Goal: Information Seeking & Learning: Learn about a topic

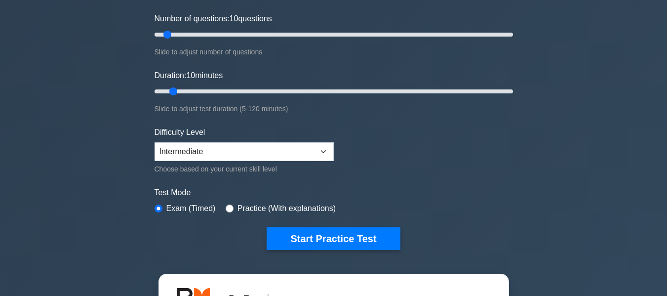
scroll to position [148, 0]
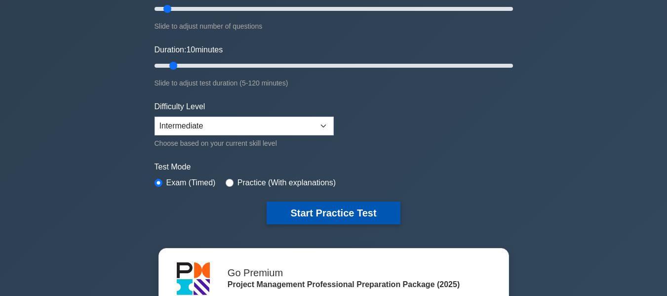
click at [365, 214] on button "Start Practice Test" at bounding box center [333, 213] width 133 height 23
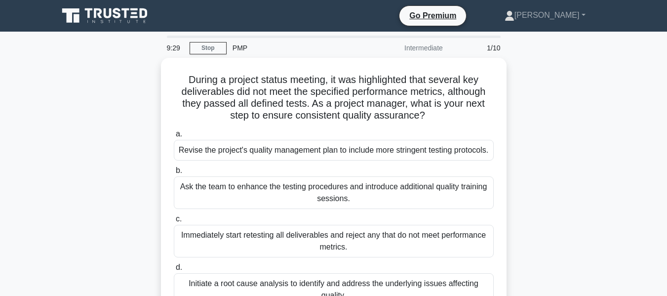
drag, startPoint x: 233, startPoint y: 79, endPoint x: 509, endPoint y: 111, distance: 278.5
click at [509, 111] on div "During a project status meeting, it was highlighted that several key deliverabl…" at bounding box center [333, 195] width 563 height 274
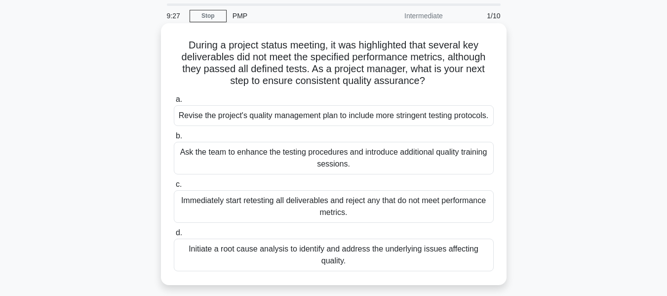
scroll to position [49, 0]
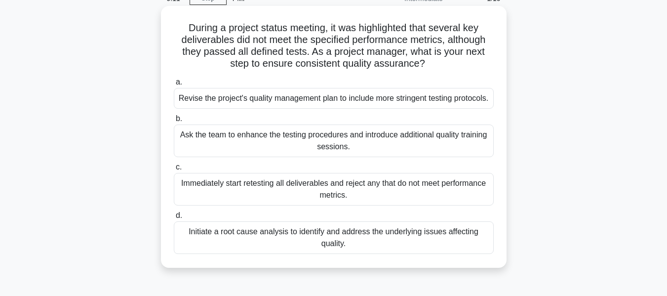
click at [388, 250] on div "Initiate a root cause analysis to identify and address the underlying issues af…" at bounding box center [334, 237] width 320 height 33
click at [174, 219] on input "d. Initiate a root cause analysis to identify and address the underlying issues…" at bounding box center [174, 215] width 0 height 6
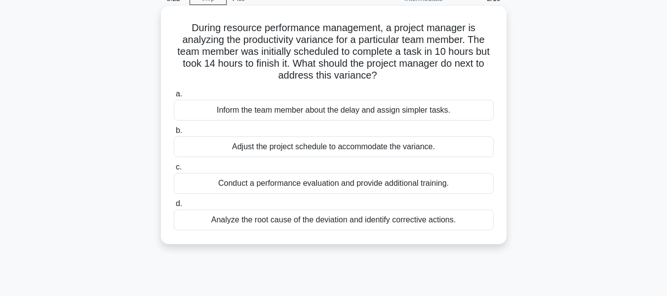
click at [374, 221] on div "Analyze the root cause of the deviation and identify corrective actions." at bounding box center [334, 219] width 320 height 21
click at [174, 207] on input "d. Analyze the root cause of the deviation and identify corrective actions." at bounding box center [174, 204] width 0 height 6
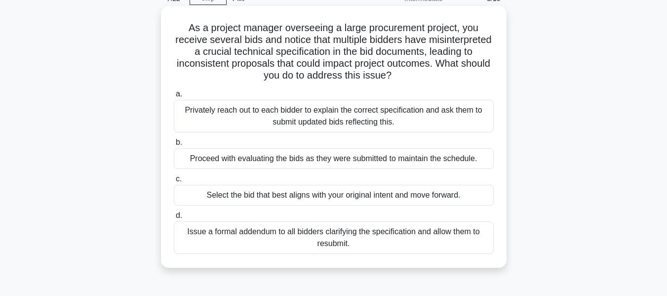
click at [372, 162] on div "Proceed with evaluating the bids as they were submitted to maintain the schedul…" at bounding box center [334, 158] width 320 height 21
click at [174, 146] on input "b. Proceed with evaluating the bids as they were submitted to maintain the sche…" at bounding box center [174, 142] width 0 height 6
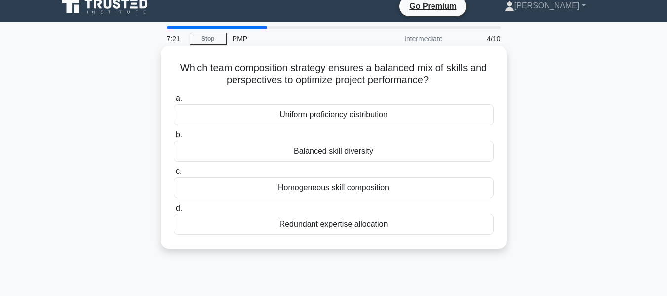
scroll to position [0, 0]
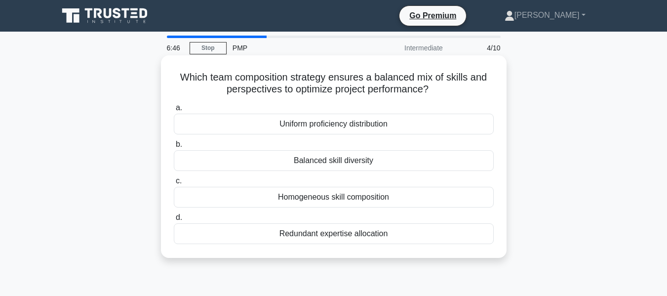
click at [367, 164] on div "Balanced skill diversity" at bounding box center [334, 160] width 320 height 21
click at [174, 148] on input "b. Balanced skill diversity" at bounding box center [174, 144] width 0 height 6
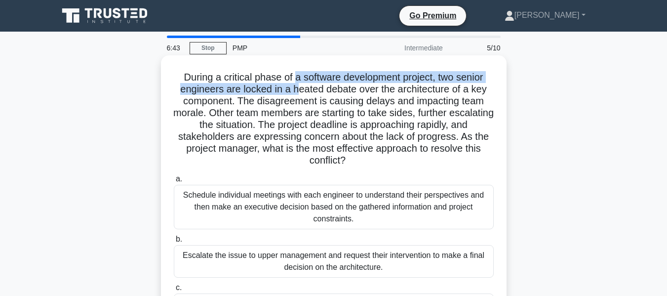
drag, startPoint x: 292, startPoint y: 77, endPoint x: 298, endPoint y: 90, distance: 14.1
click at [298, 90] on h5 "During a critical phase of a software development project, two senior engineers…" at bounding box center [334, 119] width 322 height 96
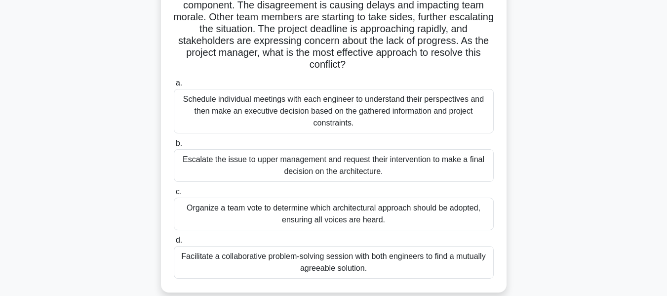
scroll to position [99, 0]
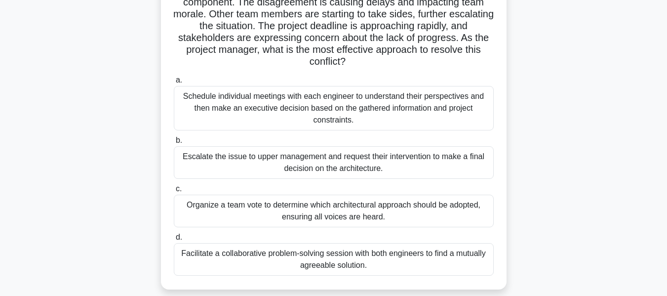
click at [332, 116] on div "Schedule individual meetings with each engineer to understand their perspective…" at bounding box center [334, 108] width 320 height 44
click at [174, 83] on input "a. Schedule individual meetings with each engineer to understand their perspect…" at bounding box center [174, 80] width 0 height 6
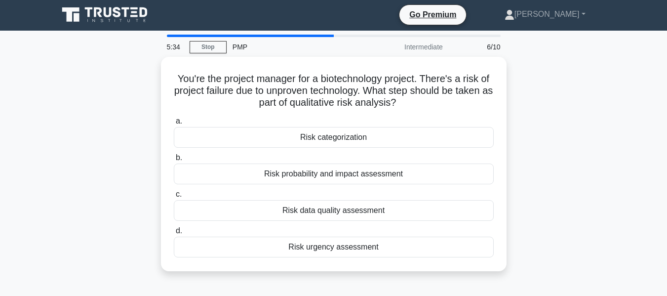
scroll to position [0, 0]
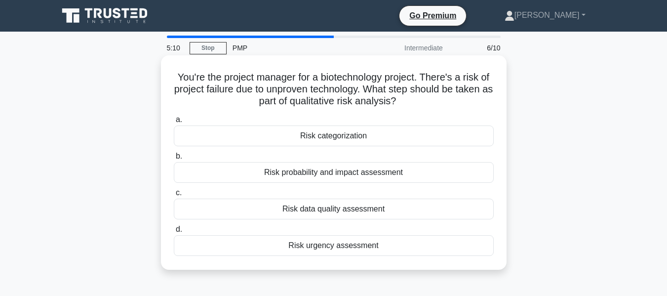
click at [333, 131] on div "Risk categorization" at bounding box center [334, 135] width 320 height 21
click at [174, 123] on input "a. Risk categorization" at bounding box center [174, 120] width 0 height 6
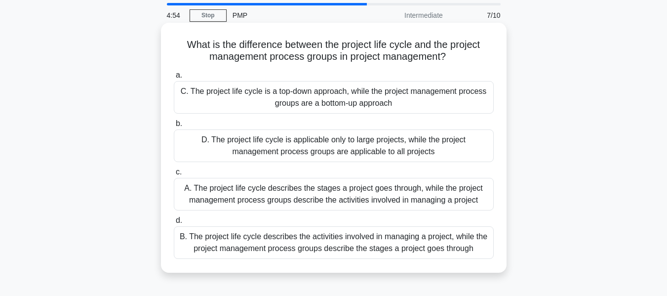
scroll to position [49, 0]
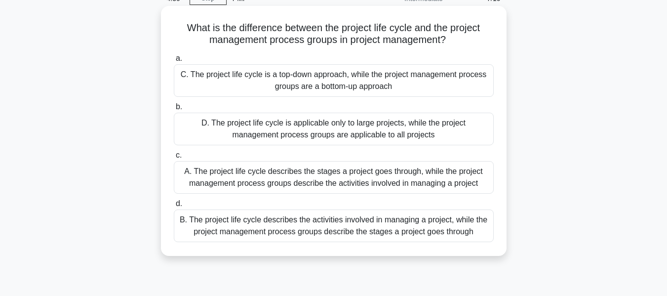
click at [308, 89] on div "C. The project life cycle is a top-down approach, while the project management …" at bounding box center [334, 80] width 320 height 33
click at [174, 62] on input "a. C. The project life cycle is a top-down approach, while the project manageme…" at bounding box center [174, 58] width 0 height 6
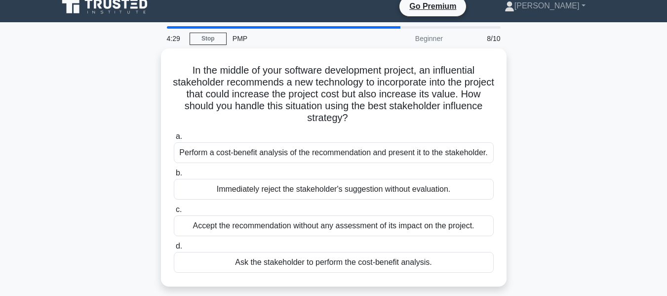
scroll to position [0, 0]
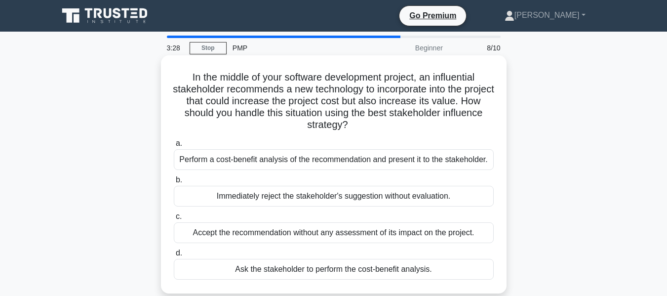
click at [326, 166] on div "Perform a cost-benefit analysis of the recommendation and present it to the sta…" at bounding box center [334, 159] width 320 height 21
click at [174, 147] on input "a. Perform a cost-benefit analysis of the recommendation and present it to the …" at bounding box center [174, 143] width 0 height 6
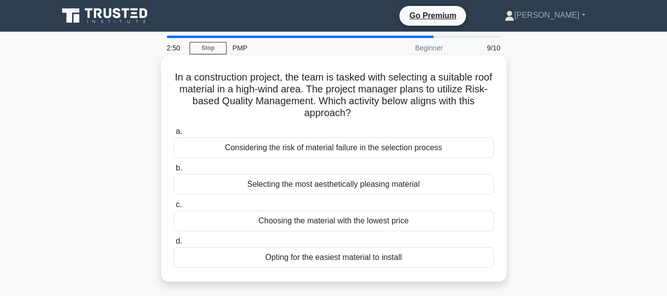
click at [310, 153] on div "Considering the risk of material failure in the selection process" at bounding box center [334, 147] width 320 height 21
click at [174, 135] on input "a. Considering the risk of material failure in the selection process" at bounding box center [174, 131] width 0 height 6
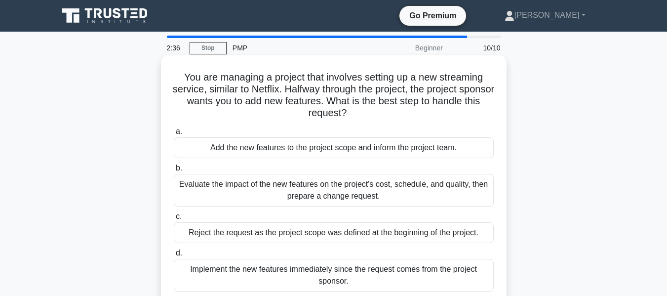
scroll to position [49, 0]
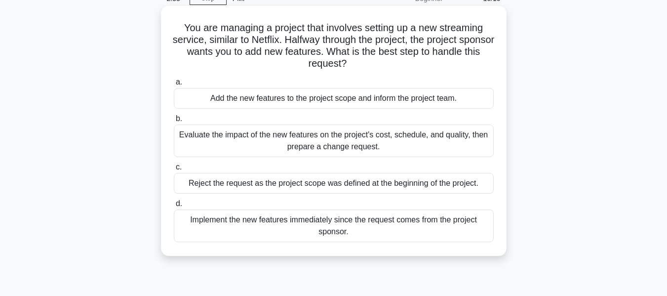
click at [315, 153] on div "Evaluate the impact of the new features on the project's cost, schedule, and qu…" at bounding box center [334, 140] width 320 height 33
click at [174, 122] on input "b. Evaluate the impact of the new features on the project's cost, schedule, and…" at bounding box center [174, 119] width 0 height 6
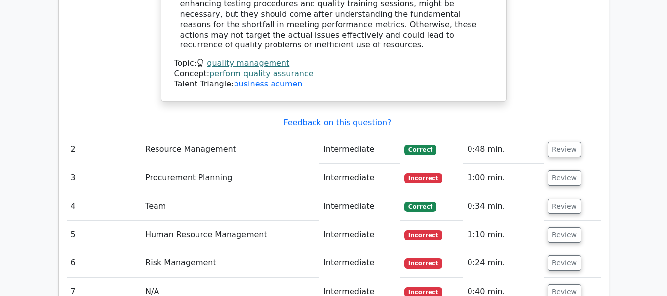
scroll to position [1285, 0]
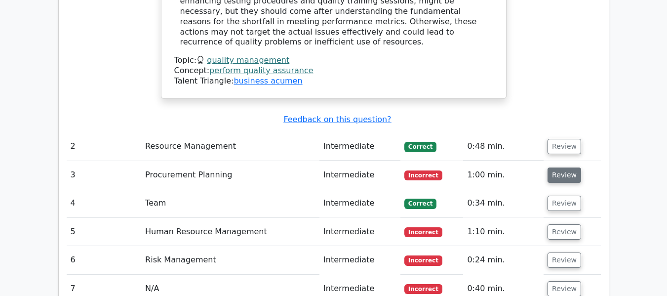
click at [553, 167] on button "Review" at bounding box center [565, 174] width 34 height 15
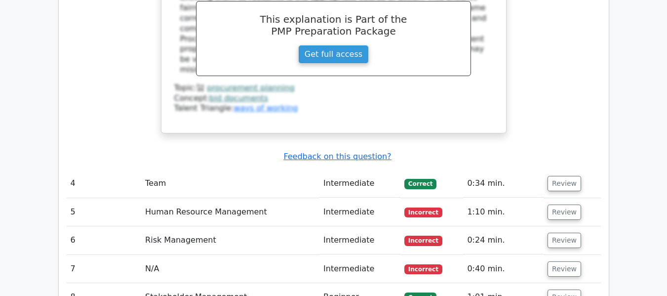
scroll to position [1828, 0]
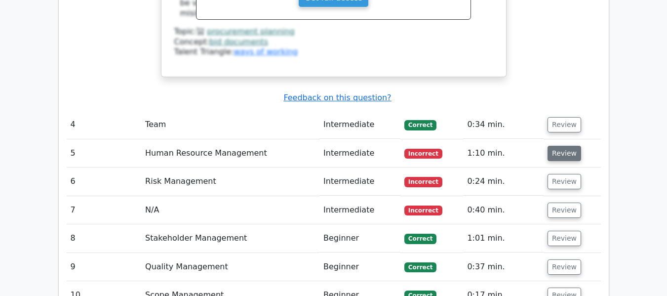
click at [556, 146] on button "Review" at bounding box center [565, 153] width 34 height 15
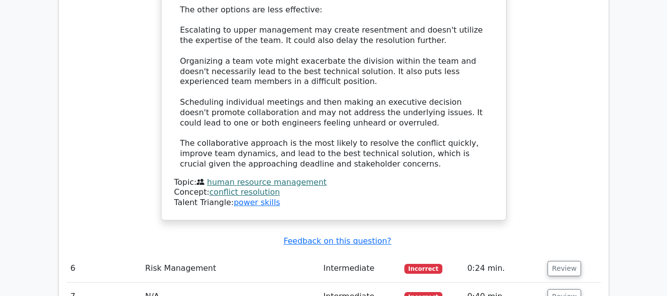
scroll to position [2520, 0]
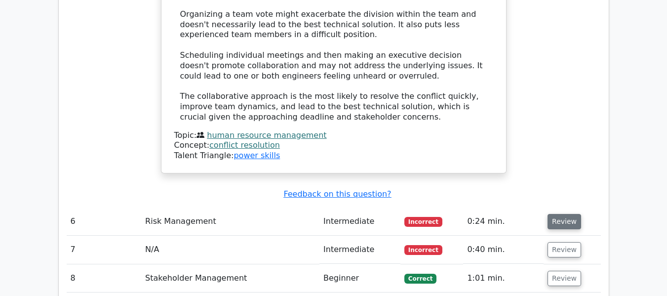
click at [557, 214] on button "Review" at bounding box center [565, 221] width 34 height 15
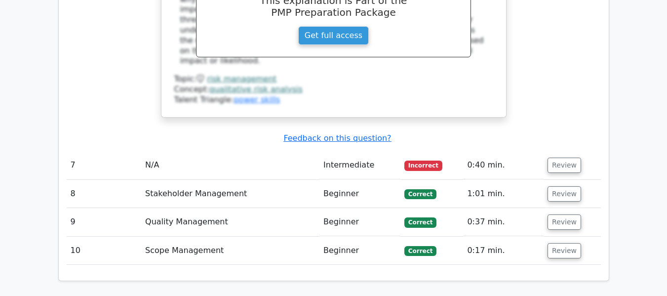
scroll to position [3014, 0]
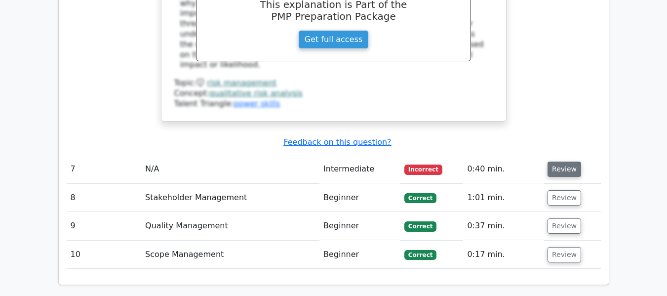
click at [558, 162] on button "Review" at bounding box center [565, 169] width 34 height 15
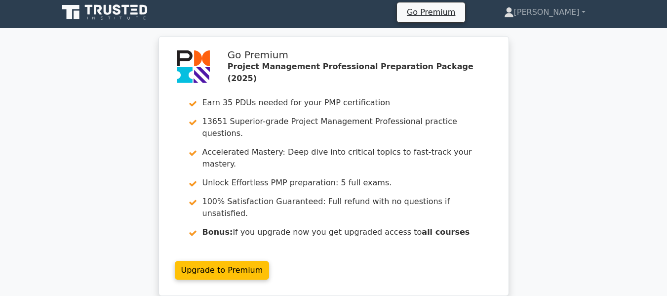
scroll to position [0, 0]
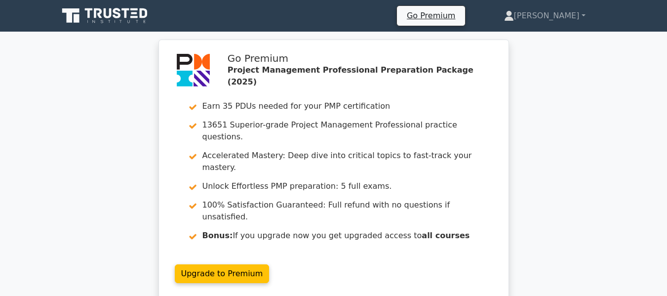
click at [613, 69] on div "Go Premium Project Management Professional Preparation Package (2025) Earn 35 P…" at bounding box center [333, 176] width 667 height 272
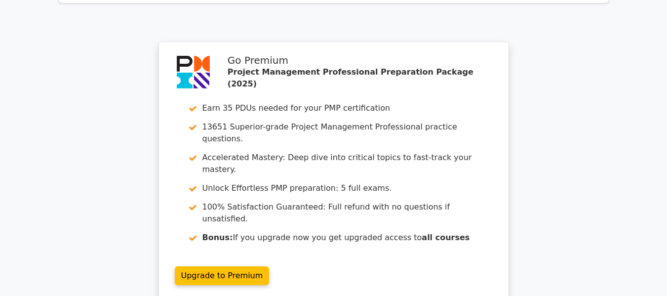
scroll to position [3814, 0]
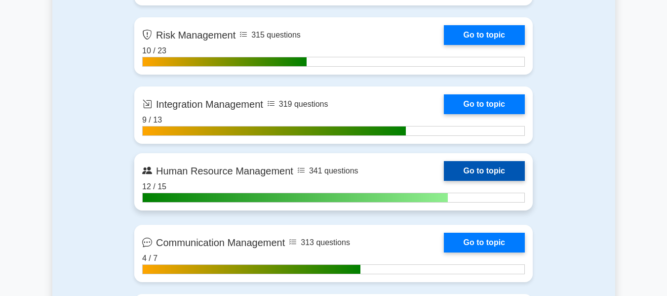
scroll to position [1037, 0]
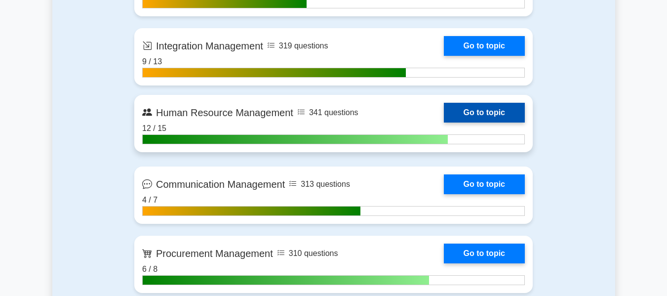
click at [510, 108] on link "Go to topic" at bounding box center [484, 113] width 81 height 20
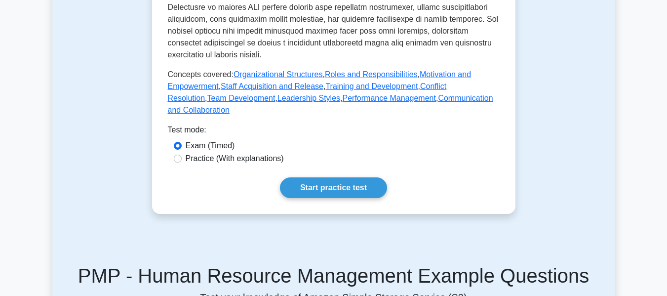
scroll to position [543, 0]
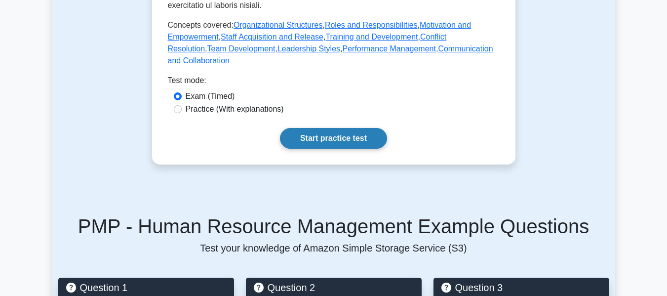
click at [336, 133] on link "Start practice test" at bounding box center [333, 138] width 107 height 21
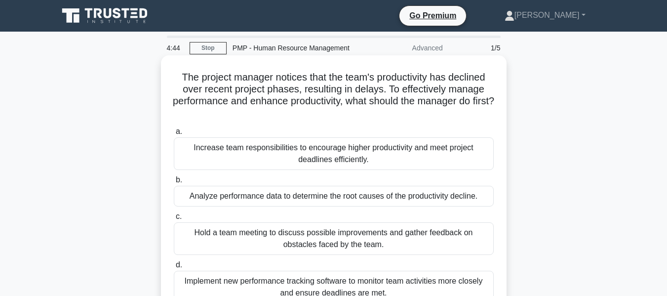
drag, startPoint x: 234, startPoint y: 83, endPoint x: 365, endPoint y: 108, distance: 133.7
click at [365, 108] on h5 "The project manager notices that the team's productivity has declined over rece…" at bounding box center [334, 95] width 322 height 48
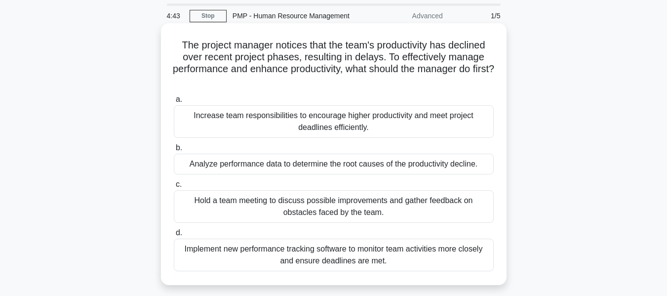
scroll to position [49, 0]
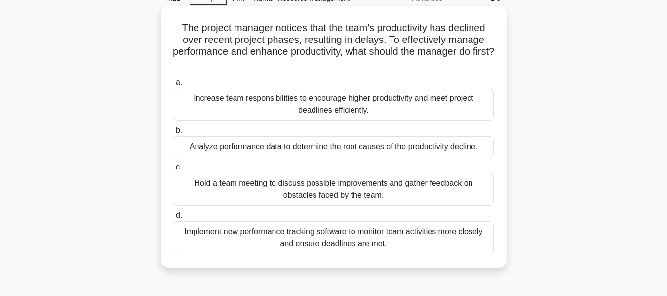
click at [354, 148] on div "Analyze performance data to determine the root causes of the productivity decli…" at bounding box center [334, 146] width 320 height 21
click at [174, 134] on input "b. Analyze performance data to determine the root causes of the productivity de…" at bounding box center [174, 130] width 0 height 6
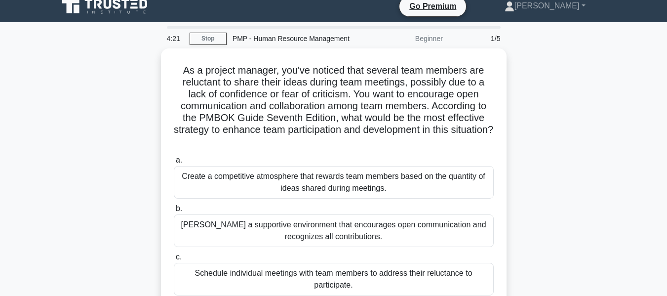
scroll to position [0, 0]
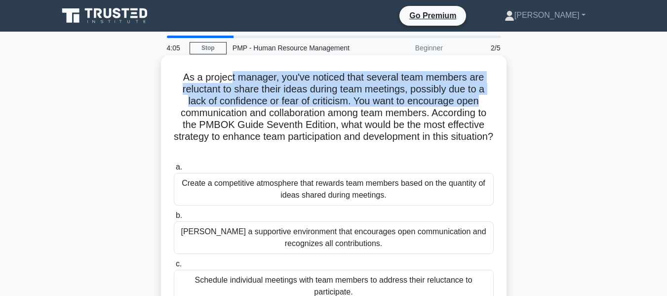
drag, startPoint x: 230, startPoint y: 80, endPoint x: 498, endPoint y: 102, distance: 269.1
click at [498, 102] on div "As a project manager, you've noticed that several team members are reluctant to…" at bounding box center [334, 204] width 338 height 290
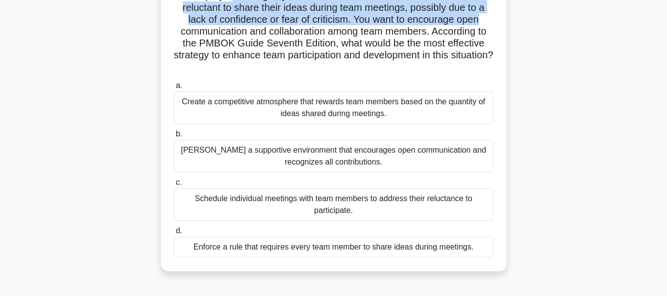
scroll to position [99, 0]
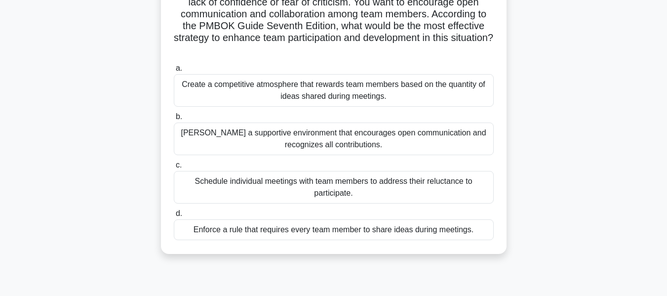
click at [300, 183] on div "Schedule individual meetings with team members to address their reluctance to p…" at bounding box center [334, 187] width 320 height 33
click at [174, 168] on input "c. Schedule individual meetings with team members to address their reluctance t…" at bounding box center [174, 165] width 0 height 6
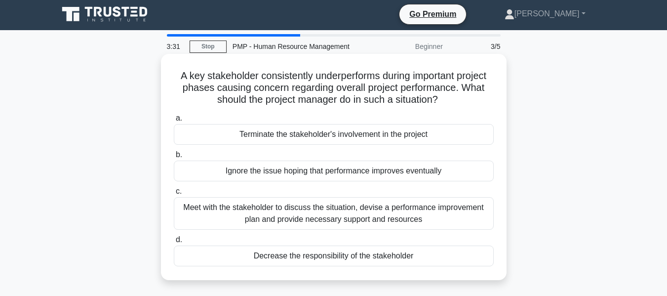
scroll to position [0, 0]
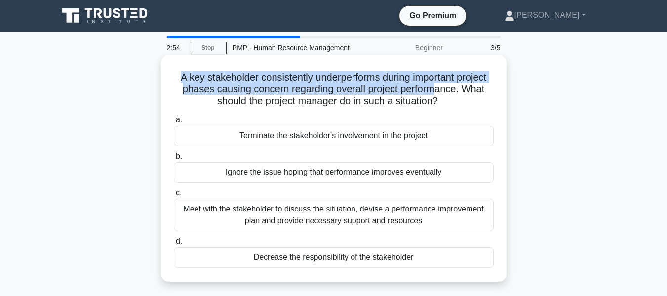
drag, startPoint x: 176, startPoint y: 81, endPoint x: 439, endPoint y: 86, distance: 262.9
click at [439, 86] on h5 "A key stakeholder consistently underperforms during important project phases ca…" at bounding box center [334, 89] width 322 height 37
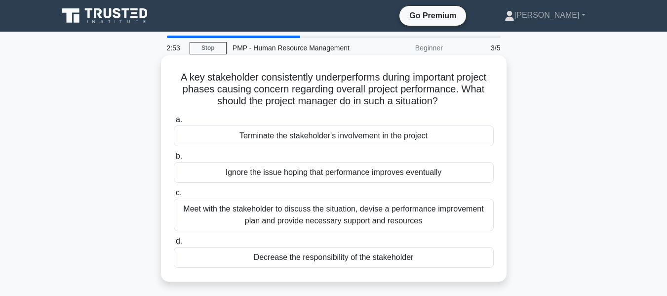
click at [424, 101] on h5 "A key stakeholder consistently underperforms during important project phases ca…" at bounding box center [334, 89] width 322 height 37
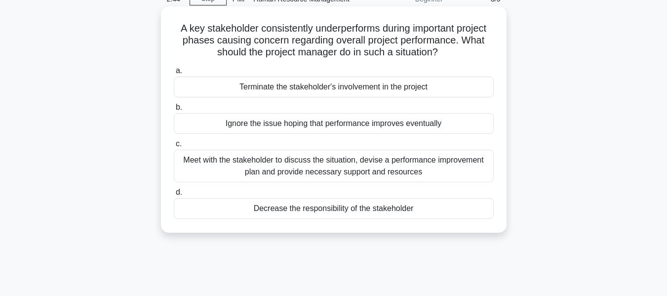
scroll to position [49, 0]
click at [422, 166] on div "Meet with the stakeholder to discuss the situation, devise a performance improv…" at bounding box center [334, 165] width 320 height 33
click at [174, 147] on input "c. Meet with the stakeholder to discuss the situation, devise a performance imp…" at bounding box center [174, 143] width 0 height 6
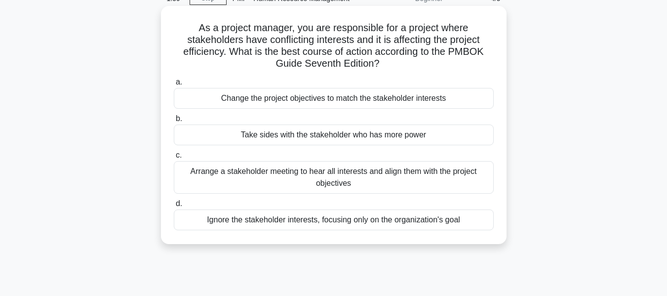
click at [352, 172] on div "Arrange a stakeholder meeting to hear all interests and align them with the pro…" at bounding box center [334, 177] width 320 height 33
click at [174, 159] on input "c. Arrange a stakeholder meeting to hear all interests and align them with the …" at bounding box center [174, 155] width 0 height 6
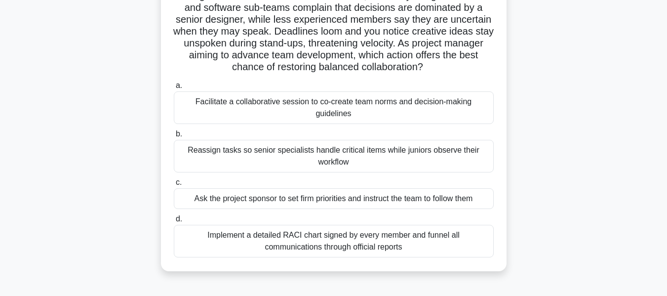
scroll to position [99, 0]
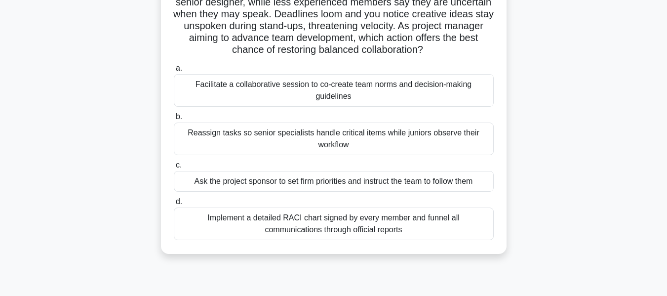
click at [353, 236] on div "Implement a detailed RACI chart signed by every member and funnel all communica…" at bounding box center [334, 223] width 320 height 33
click at [174, 205] on input "d. Implement a detailed RACI chart signed by every member and funnel all commun…" at bounding box center [174, 202] width 0 height 6
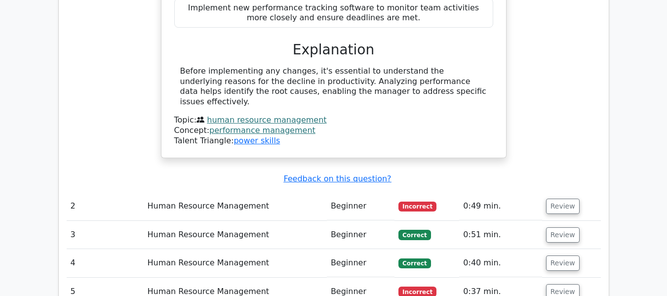
scroll to position [1037, 0]
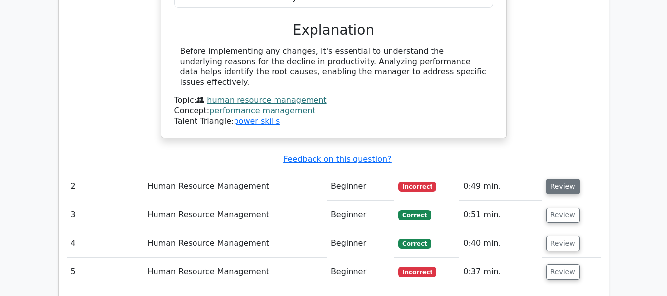
click at [573, 179] on button "Review" at bounding box center [563, 186] width 34 height 15
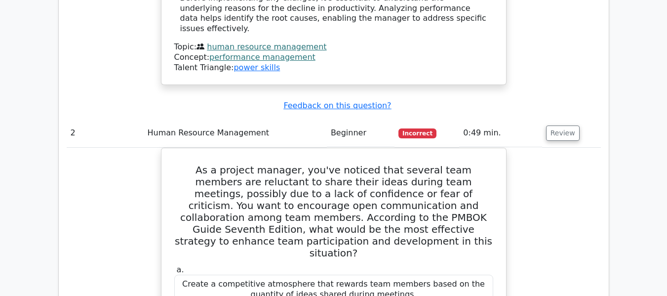
scroll to position [1136, 0]
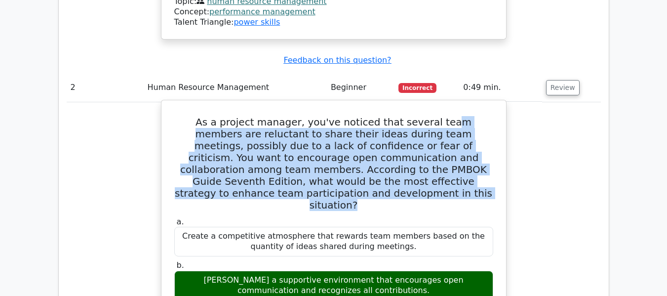
drag, startPoint x: 417, startPoint y: 69, endPoint x: 418, endPoint y: 136, distance: 66.7
click at [418, 136] on h5 "As a project manager, you've noticed that several team members are reluctant to…" at bounding box center [333, 163] width 321 height 95
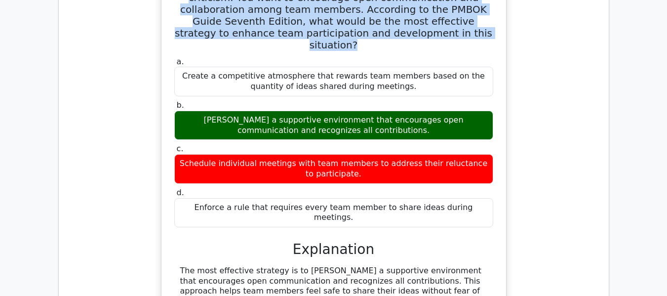
scroll to position [1334, 0]
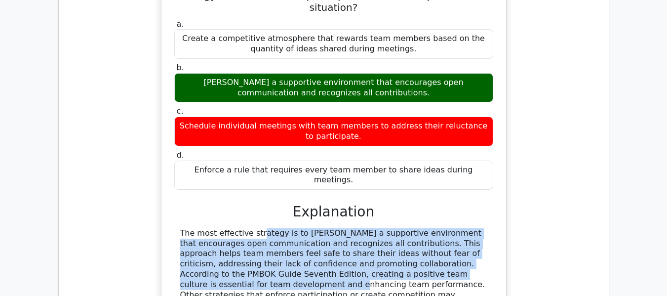
drag, startPoint x: 204, startPoint y: 155, endPoint x: 360, endPoint y: 192, distance: 160.3
click at [360, 228] on div "The most effective strategy is to foster a supportive environment that encourag…" at bounding box center [333, 274] width 307 height 92
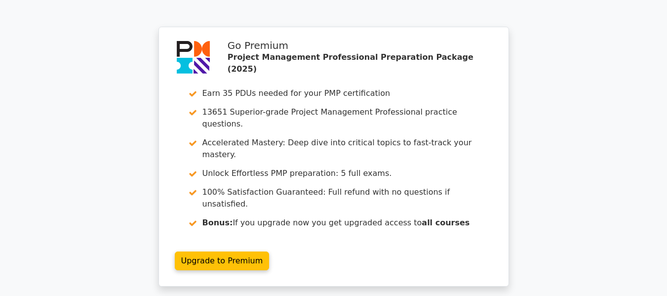
scroll to position [1924, 0]
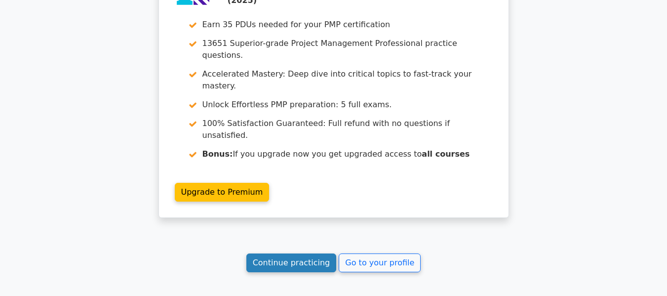
click at [306, 253] on link "Continue practicing" at bounding box center [292, 262] width 90 height 19
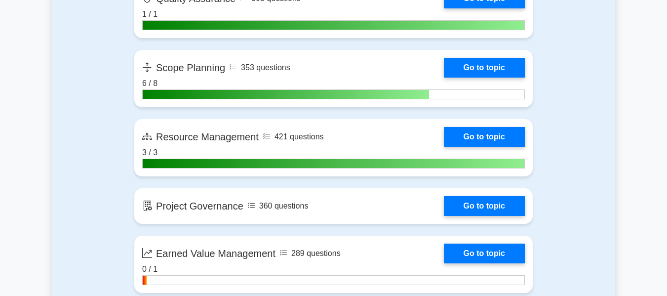
scroll to position [1729, 0]
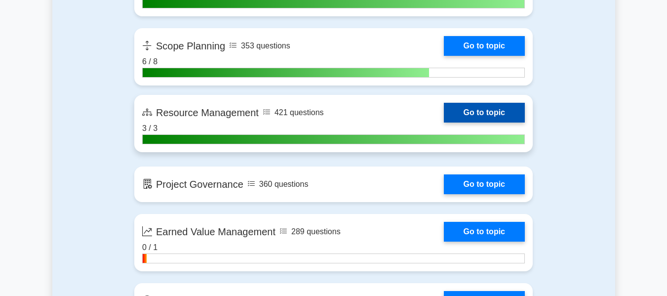
click at [463, 113] on link "Go to topic" at bounding box center [484, 113] width 81 height 20
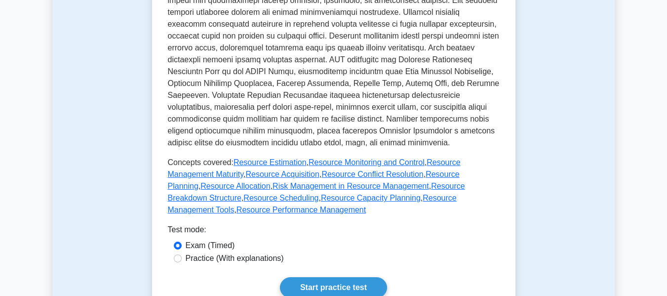
scroll to position [445, 0]
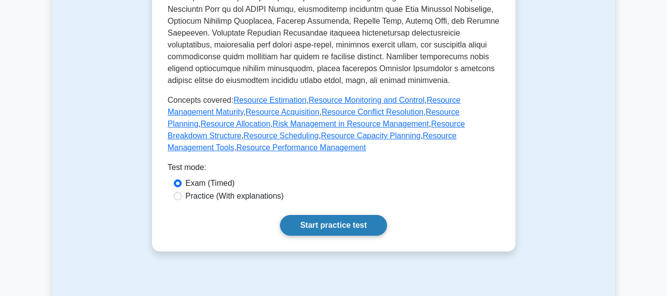
click at [317, 215] on link "Start practice test" at bounding box center [333, 225] width 107 height 21
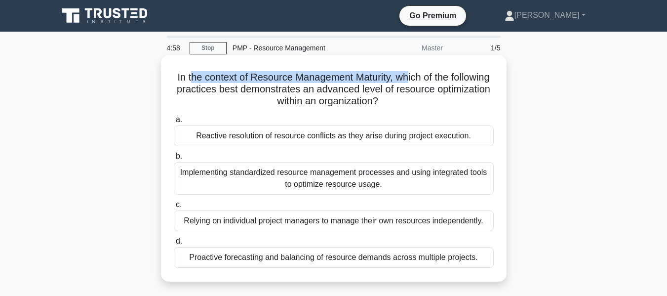
drag, startPoint x: 210, startPoint y: 74, endPoint x: 430, endPoint y: 74, distance: 219.9
click at [430, 74] on h5 "In the context of Resource Management Maturity, which of the following practice…" at bounding box center [334, 89] width 322 height 37
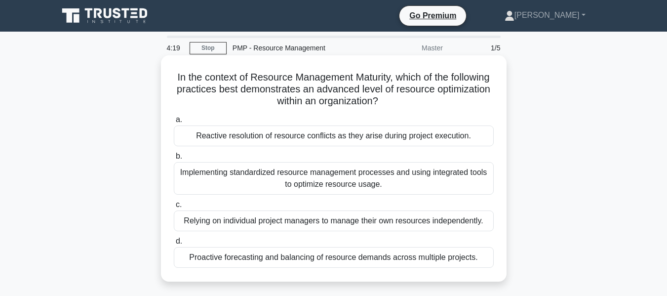
click at [383, 180] on div "Implementing standardized resource management processes and using integrated to…" at bounding box center [334, 178] width 320 height 33
click at [174, 160] on input "b. Implementing standardized resource management processes and using integrated…" at bounding box center [174, 156] width 0 height 6
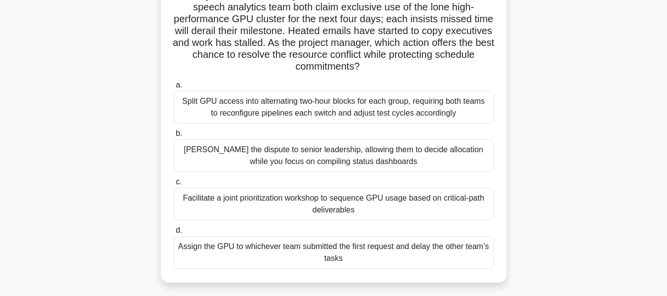
scroll to position [99, 0]
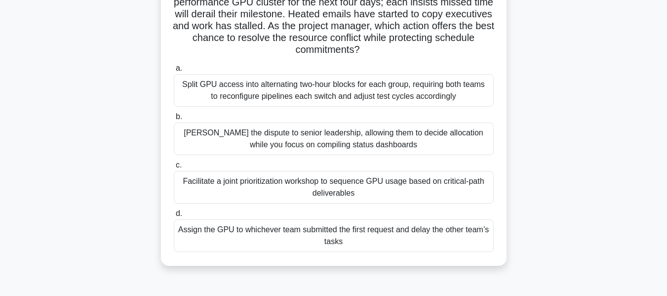
click at [362, 194] on div "Facilitate a joint prioritization workshop to sequence GPU usage based on criti…" at bounding box center [334, 187] width 320 height 33
click at [174, 168] on input "c. Facilitate a joint prioritization workshop to sequence GPU usage based on cr…" at bounding box center [174, 165] width 0 height 6
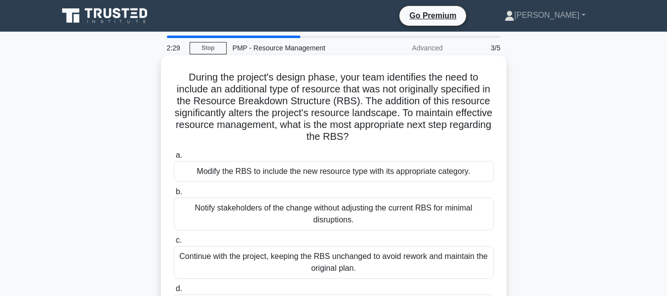
scroll to position [49, 0]
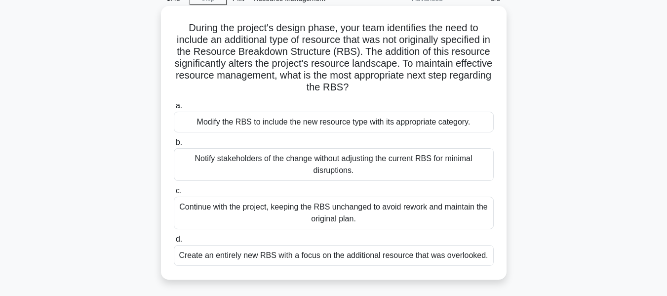
click at [355, 172] on div "Notify stakeholders of the change without adjusting the current RBS for minimal…" at bounding box center [334, 164] width 320 height 33
click at [174, 146] on input "b. Notify stakeholders of the change without adjusting the current RBS for mini…" at bounding box center [174, 142] width 0 height 6
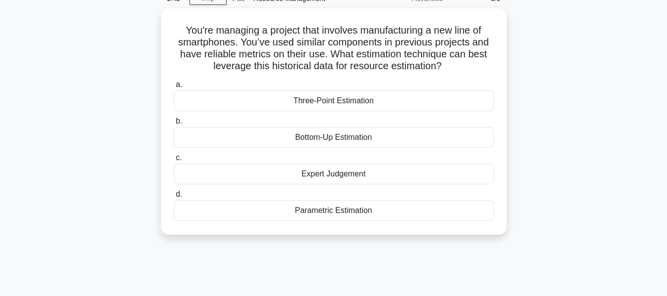
scroll to position [0, 0]
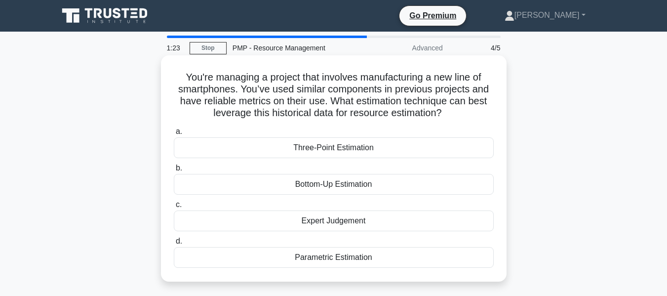
click at [354, 257] on div "Parametric Estimation" at bounding box center [334, 257] width 320 height 21
click at [174, 245] on input "d. Parametric Estimation" at bounding box center [174, 241] width 0 height 6
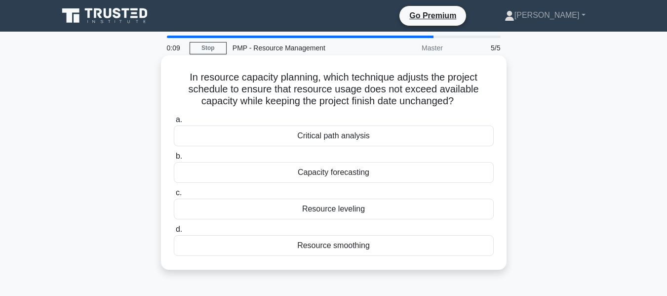
click at [370, 173] on div "Capacity forecasting" at bounding box center [334, 172] width 320 height 21
click at [174, 160] on input "b. Capacity forecasting" at bounding box center [174, 156] width 0 height 6
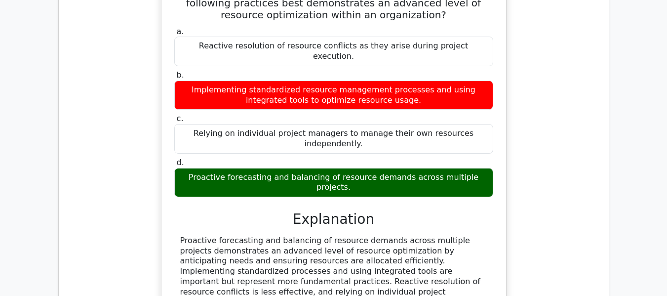
scroll to position [840, 0]
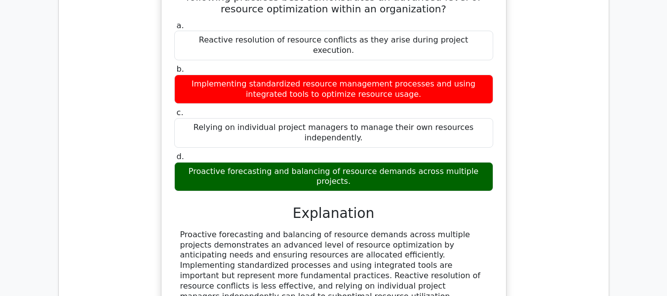
drag, startPoint x: 220, startPoint y: 170, endPoint x: 460, endPoint y: 220, distance: 244.9
click at [460, 230] on div "Proactive forecasting and balancing of resource demands across multiple project…" at bounding box center [333, 266] width 307 height 72
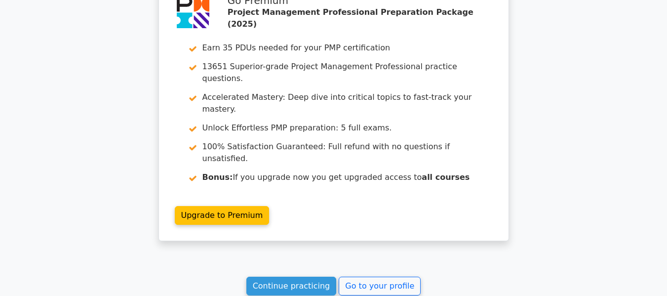
scroll to position [1433, 0]
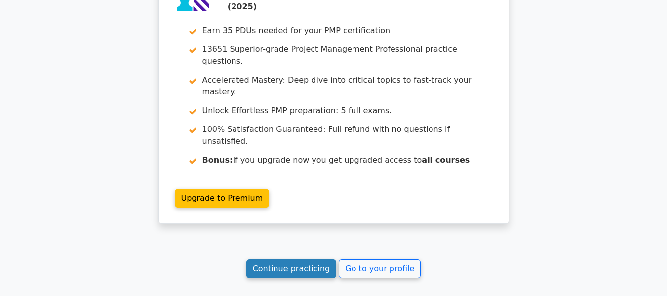
click at [301, 259] on link "Continue practicing" at bounding box center [292, 268] width 90 height 19
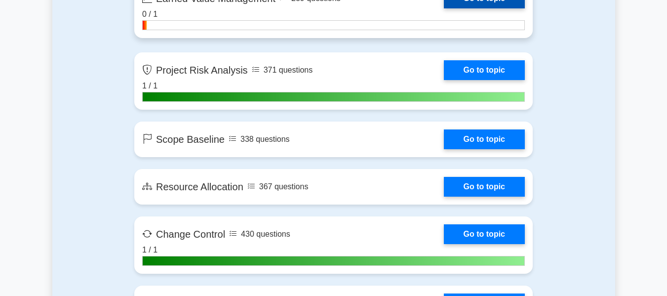
scroll to position [1976, 0]
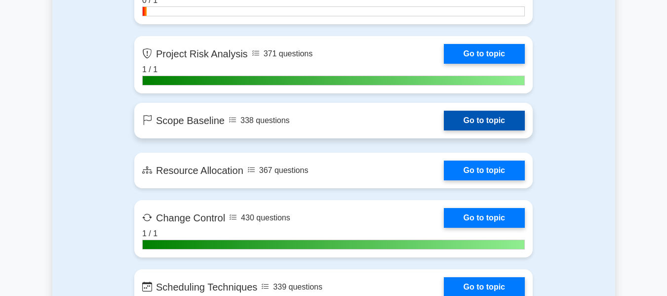
click at [469, 119] on link "Go to topic" at bounding box center [484, 121] width 81 height 20
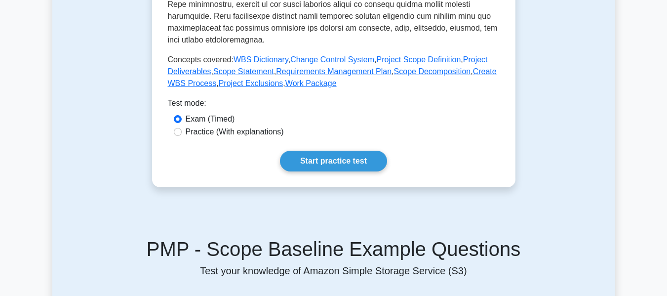
scroll to position [543, 0]
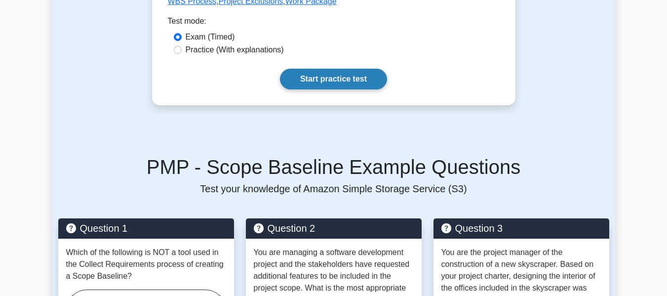
click at [350, 75] on link "Start practice test" at bounding box center [333, 79] width 107 height 21
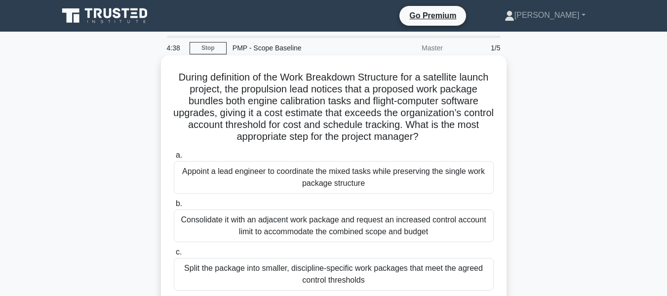
drag, startPoint x: 268, startPoint y: 79, endPoint x: 486, endPoint y: 135, distance: 225.6
click at [486, 135] on h5 "During definition of the Work Breakdown Structure for a satellite launch projec…" at bounding box center [334, 107] width 322 height 72
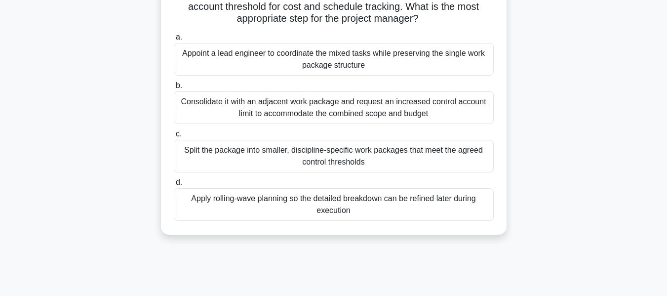
scroll to position [148, 0]
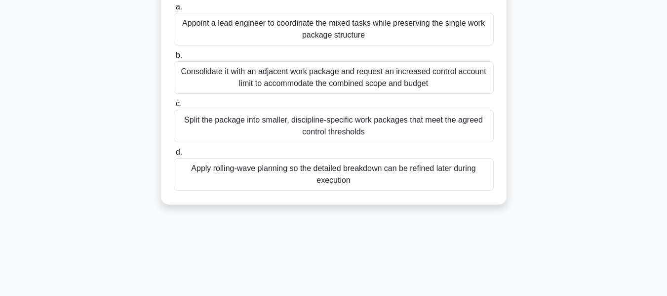
click at [345, 132] on div "Split the package into smaller, discipline-specific work packages that meet the…" at bounding box center [334, 126] width 320 height 33
click at [174, 107] on input "c. Split the package into smaller, discipline-specific work packages that meet …" at bounding box center [174, 104] width 0 height 6
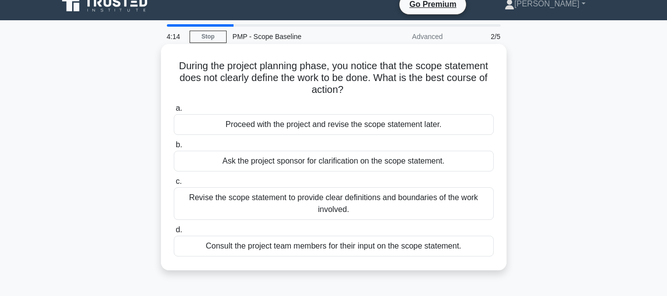
scroll to position [0, 0]
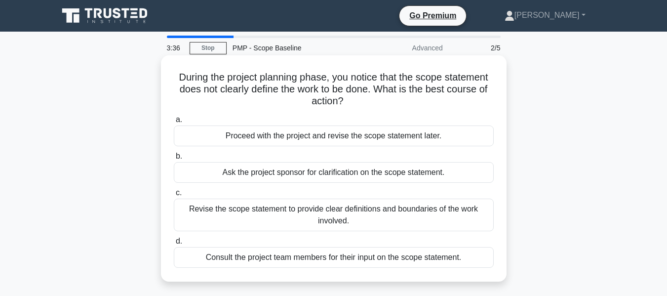
click at [346, 221] on div "Revise the scope statement to provide clear definitions and boundaries of the w…" at bounding box center [334, 215] width 320 height 33
click at [174, 196] on input "c. Revise the scope statement to provide clear definitions and boundaries of th…" at bounding box center [174, 193] width 0 height 6
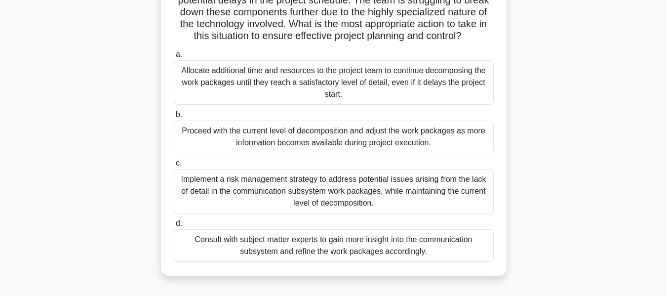
scroll to position [148, 0]
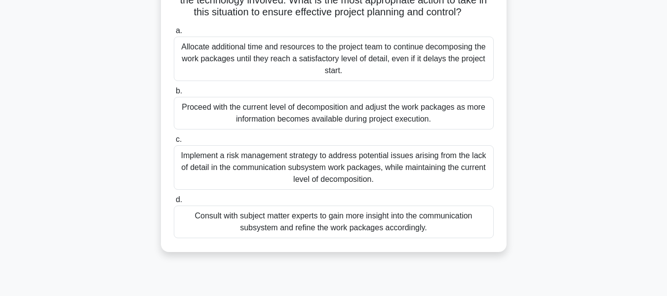
click at [344, 182] on div "Implement a risk management strategy to address potential issues arising from t…" at bounding box center [334, 167] width 320 height 44
click at [174, 143] on input "c. Implement a risk management strategy to address potential issues arising fro…" at bounding box center [174, 139] width 0 height 6
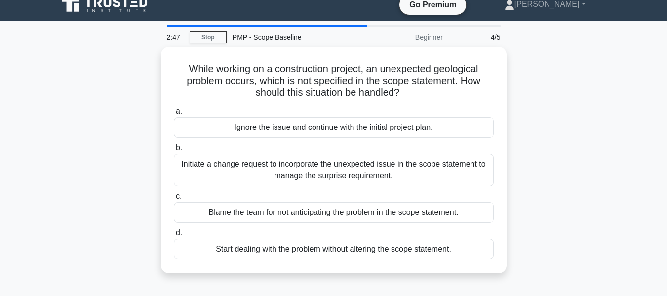
scroll to position [0, 0]
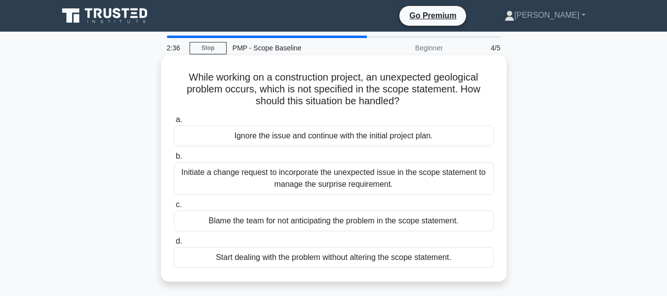
click at [340, 182] on div "Initiate a change request to incorporate the unexpected issue in the scope stat…" at bounding box center [334, 178] width 320 height 33
click at [174, 160] on input "b. Initiate a change request to incorporate the unexpected issue in the scope s…" at bounding box center [174, 156] width 0 height 6
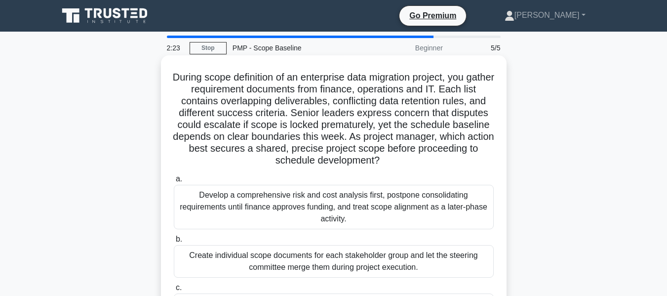
drag, startPoint x: 243, startPoint y: 106, endPoint x: 415, endPoint y: 160, distance: 180.2
click at [415, 160] on h5 "During scope definition of an enterprise data migration project, you gather req…" at bounding box center [334, 119] width 322 height 96
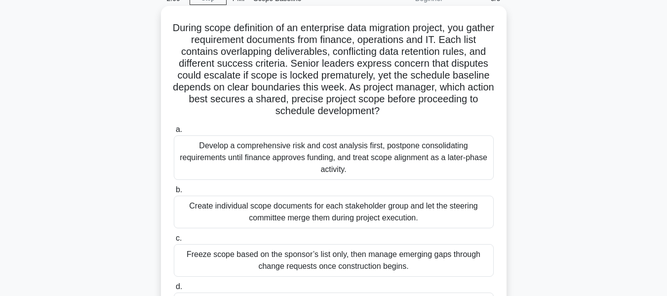
scroll to position [99, 0]
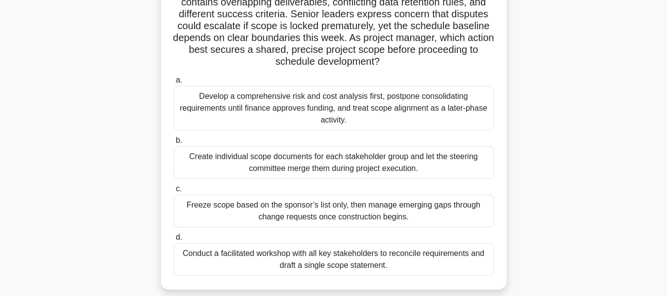
click at [376, 260] on div "Conduct a facilitated workshop with all key stakeholders to reconcile requireme…" at bounding box center [334, 259] width 320 height 33
click at [174, 241] on input "d. Conduct a facilitated workshop with all key stakeholders to reconcile requir…" at bounding box center [174, 237] width 0 height 6
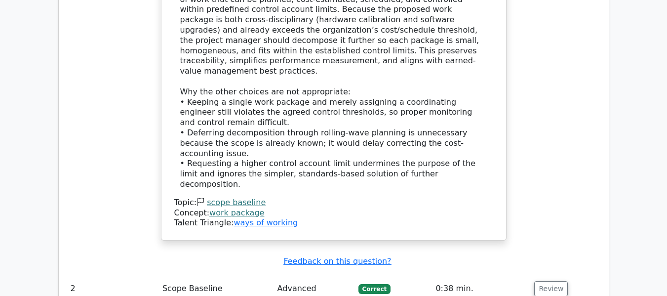
scroll to position [1235, 0]
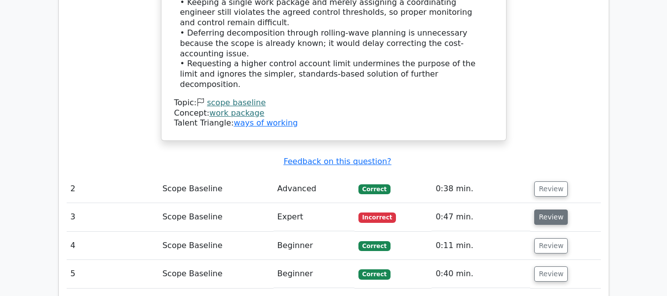
click at [549, 209] on button "Review" at bounding box center [552, 216] width 34 height 15
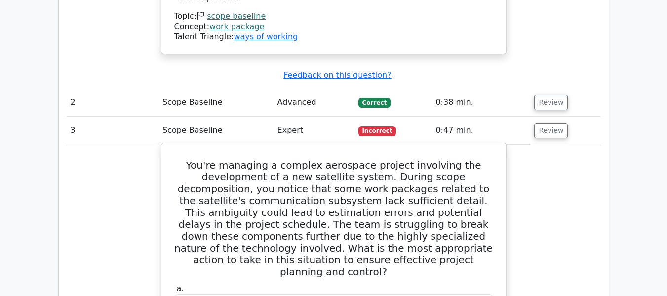
scroll to position [1334, 0]
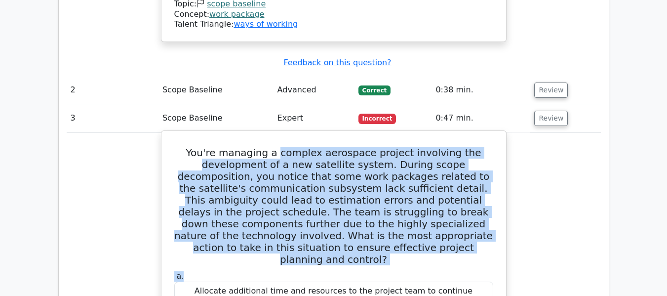
drag, startPoint x: 287, startPoint y: 77, endPoint x: 389, endPoint y: 178, distance: 143.2
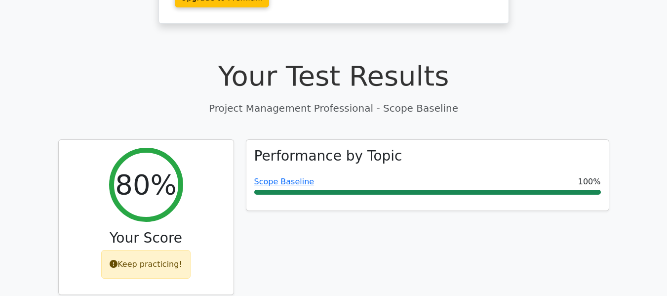
scroll to position [445, 0]
